Goal: Navigation & Orientation: Find specific page/section

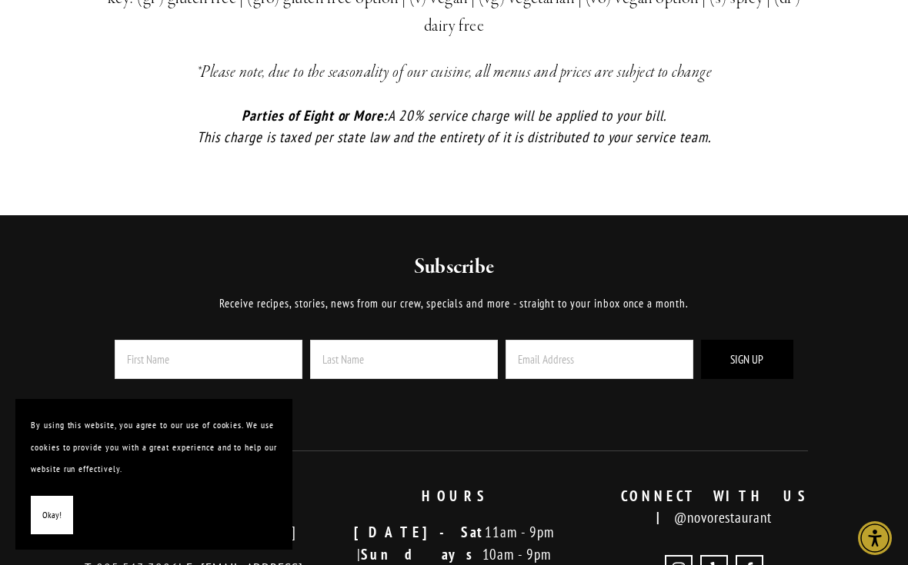
scroll to position [494, 0]
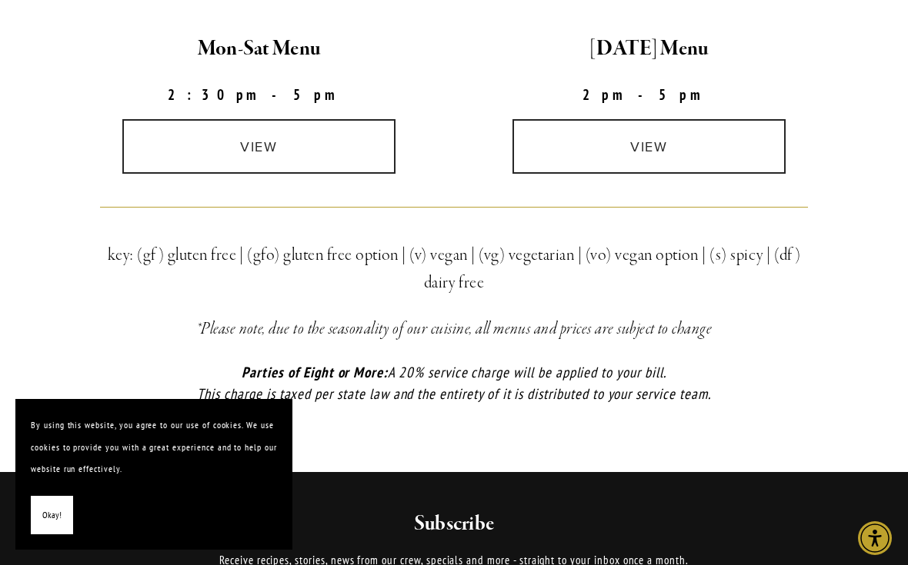
click at [174, 148] on link "view" at bounding box center [259, 146] width 274 height 55
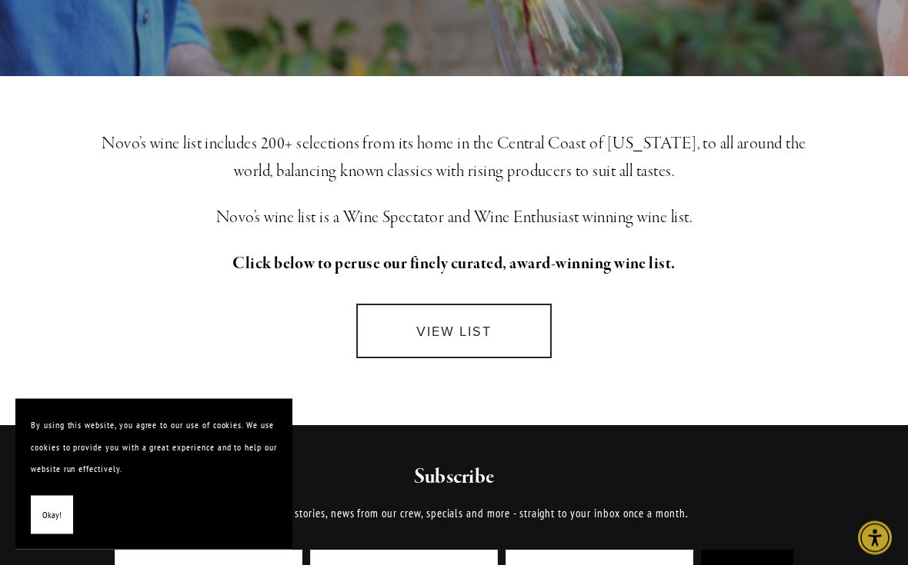
scroll to position [330, 0]
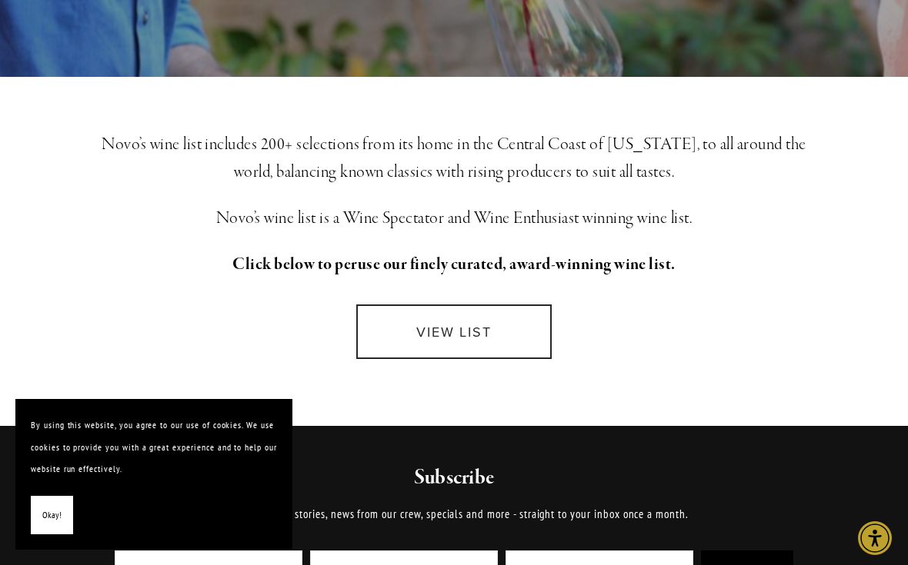
click at [383, 335] on link "VIEW LIST" at bounding box center [453, 332] width 195 height 55
